Goal: Navigation & Orientation: Find specific page/section

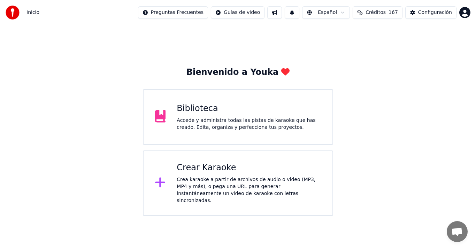
click at [218, 106] on div "Biblioteca" at bounding box center [249, 108] width 145 height 11
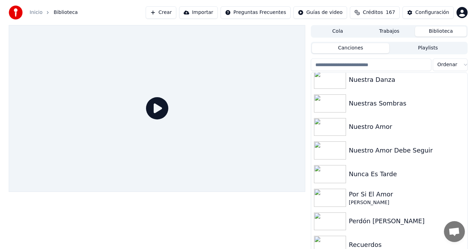
scroll to position [906, 0]
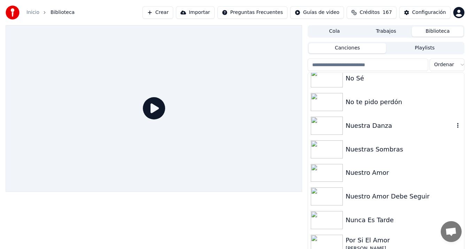
click at [366, 132] on div "Nuestra Danza" at bounding box center [386, 126] width 156 height 24
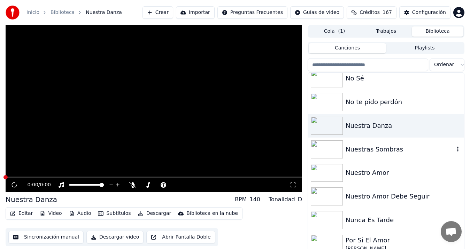
click at [355, 149] on div "Nuestras Sombras" at bounding box center [400, 150] width 109 height 10
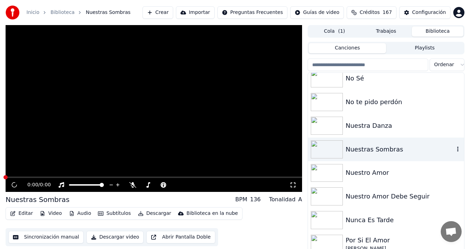
click at [355, 149] on div "Nuestras Sombras" at bounding box center [400, 150] width 109 height 10
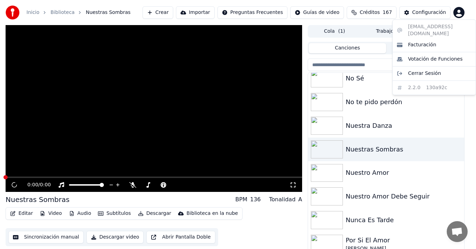
click at [461, 13] on html "Inicio Biblioteca Nuestras Sombras Crear Importar Preguntas Frecuentes Guías de…" at bounding box center [238, 124] width 476 height 249
click at [29, 10] on html "Inicio Biblioteca Nuestras Sombras Crear Importar Preguntas Frecuentes Guías de…" at bounding box center [238, 124] width 476 height 249
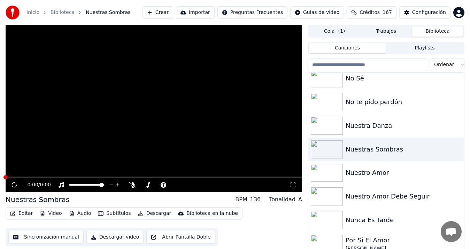
click at [29, 10] on link "Inicio" at bounding box center [32, 12] width 13 height 7
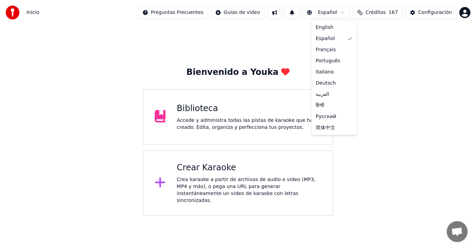
click at [350, 14] on html "Inicio Preguntas Frecuentes Guías de video Español Créditos 167 Configuración B…" at bounding box center [238, 108] width 476 height 216
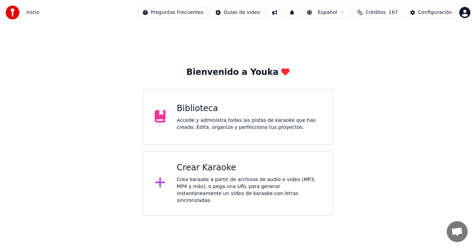
click at [350, 14] on html "Inicio Preguntas Frecuentes Guías de video Español Créditos 167 Configuración B…" at bounding box center [238, 108] width 476 height 216
click at [383, 13] on span "Créditos" at bounding box center [375, 12] width 20 height 7
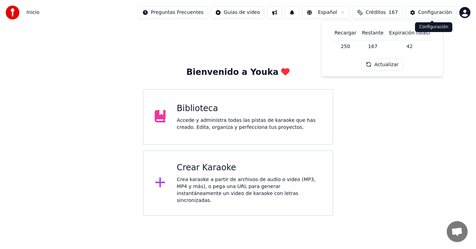
click at [437, 11] on div "Configuración" at bounding box center [435, 12] width 34 height 7
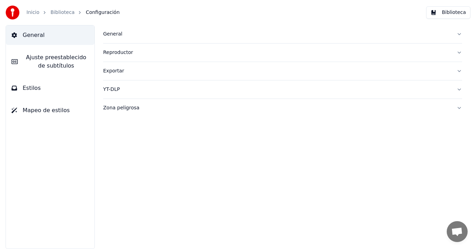
click at [194, 13] on div "Inicio Biblioteca Configuración Biblioteca" at bounding box center [238, 12] width 476 height 25
click at [34, 11] on link "Inicio" at bounding box center [32, 12] width 13 height 7
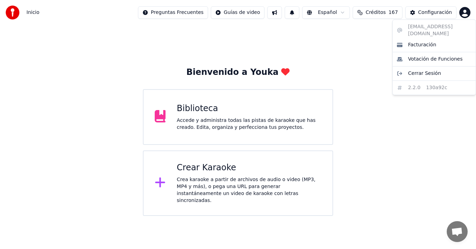
click at [466, 11] on html "Inicio Preguntas Frecuentes Guías de video Español Créditos 167 Configuración B…" at bounding box center [238, 108] width 476 height 216
